Goal: Task Accomplishment & Management: Manage account settings

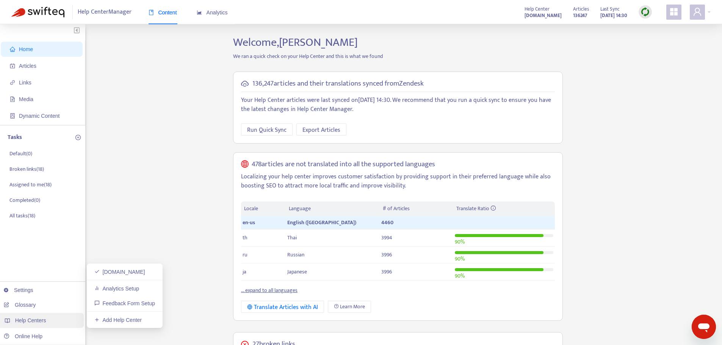
click at [26, 322] on span "Help Centers" at bounding box center [30, 320] width 31 height 6
click at [28, 291] on link "Settings" at bounding box center [19, 290] width 30 height 6
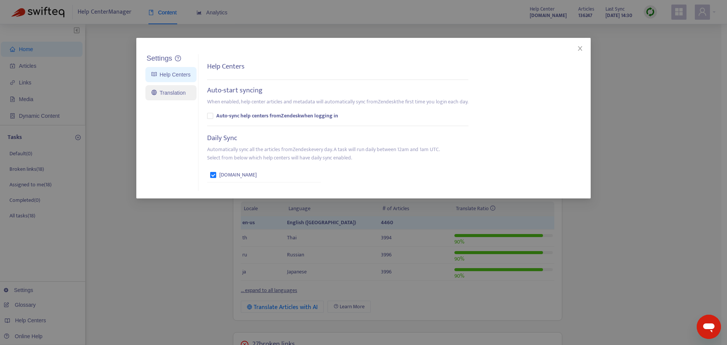
click at [173, 95] on link "Translation" at bounding box center [169, 93] width 34 height 6
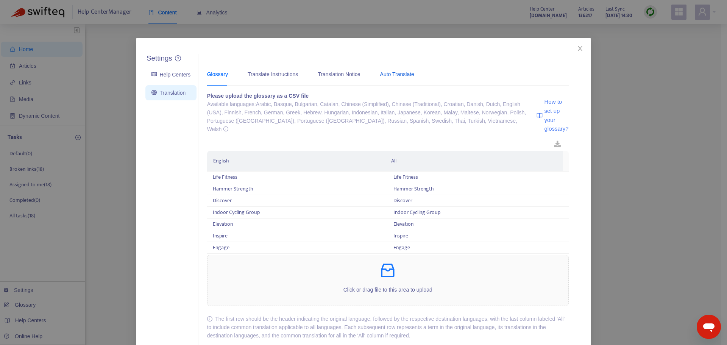
click at [388, 74] on div "Auto Translate" at bounding box center [397, 74] width 34 height 8
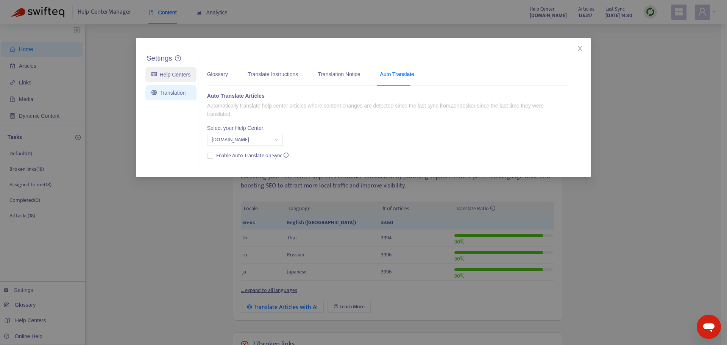
click at [171, 73] on link "Help Centers" at bounding box center [171, 75] width 39 height 6
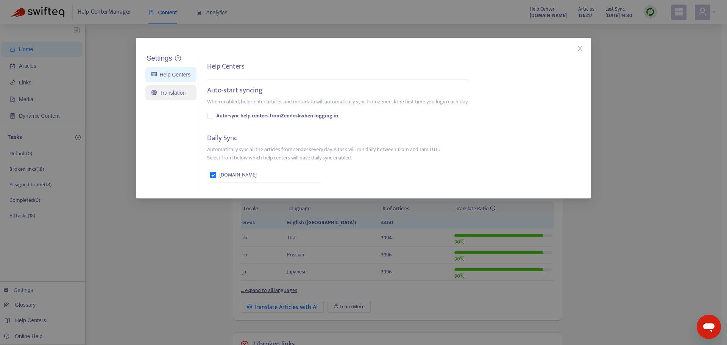
click at [162, 93] on link "Translation" at bounding box center [169, 93] width 34 height 6
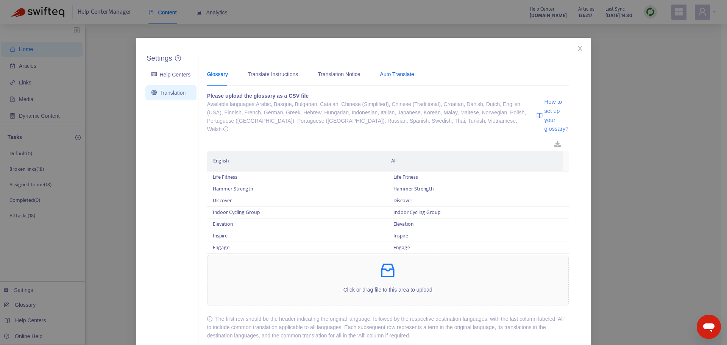
click at [387, 75] on div "Auto Translate" at bounding box center [397, 74] width 34 height 8
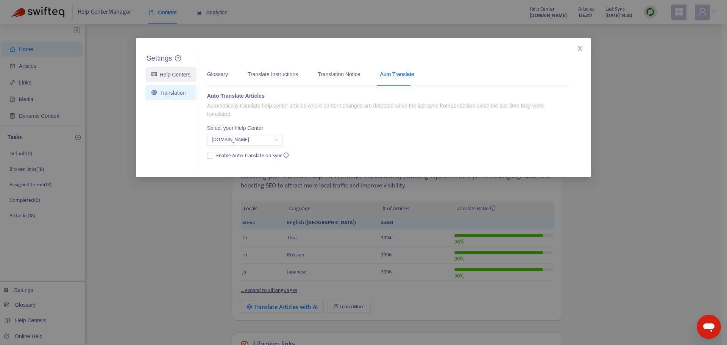
click at [175, 75] on link "Help Centers" at bounding box center [171, 75] width 39 height 6
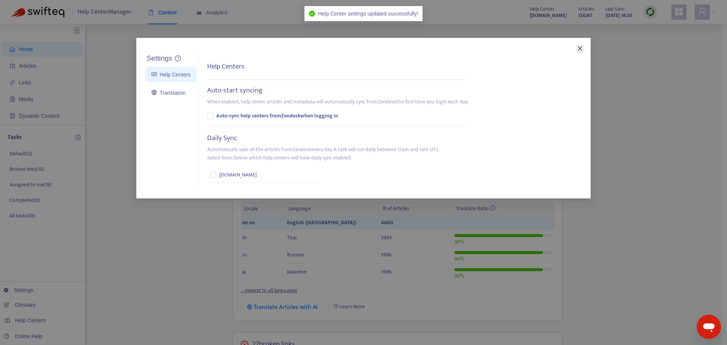
click at [577, 48] on icon "close" at bounding box center [580, 48] width 6 height 6
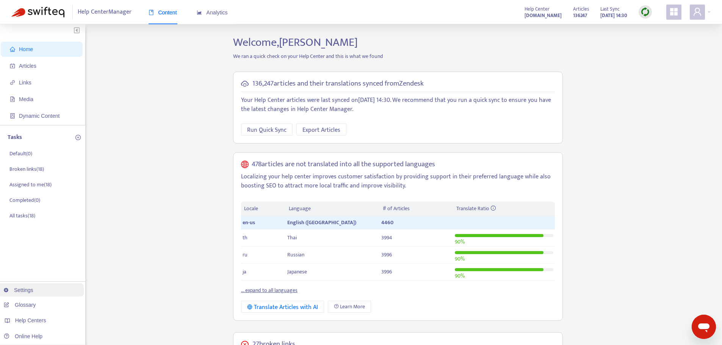
click at [33, 289] on link "Settings" at bounding box center [19, 290] width 30 height 6
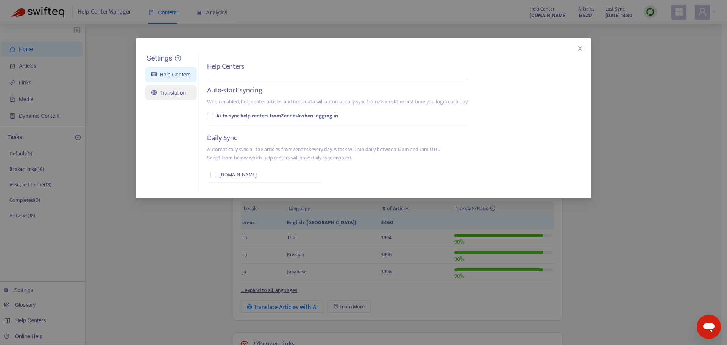
click at [173, 95] on link "Translation" at bounding box center [169, 93] width 34 height 6
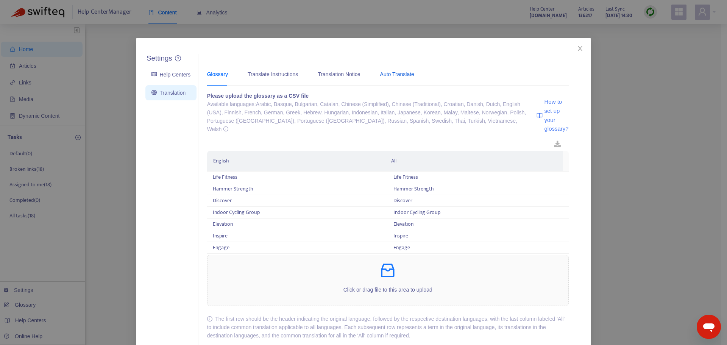
click at [387, 73] on div "Auto Translate" at bounding box center [397, 74] width 34 height 8
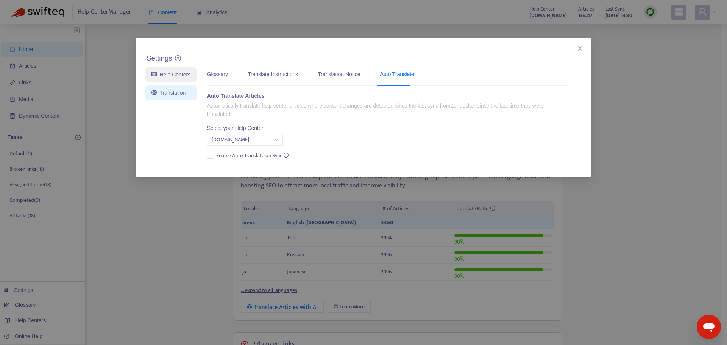
click at [169, 74] on link "Help Centers" at bounding box center [171, 75] width 39 height 6
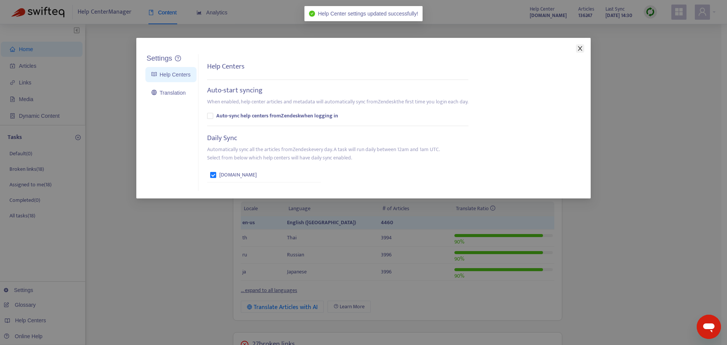
click at [581, 48] on icon "close" at bounding box center [580, 48] width 6 height 6
